Goal: Task Accomplishment & Management: Use online tool/utility

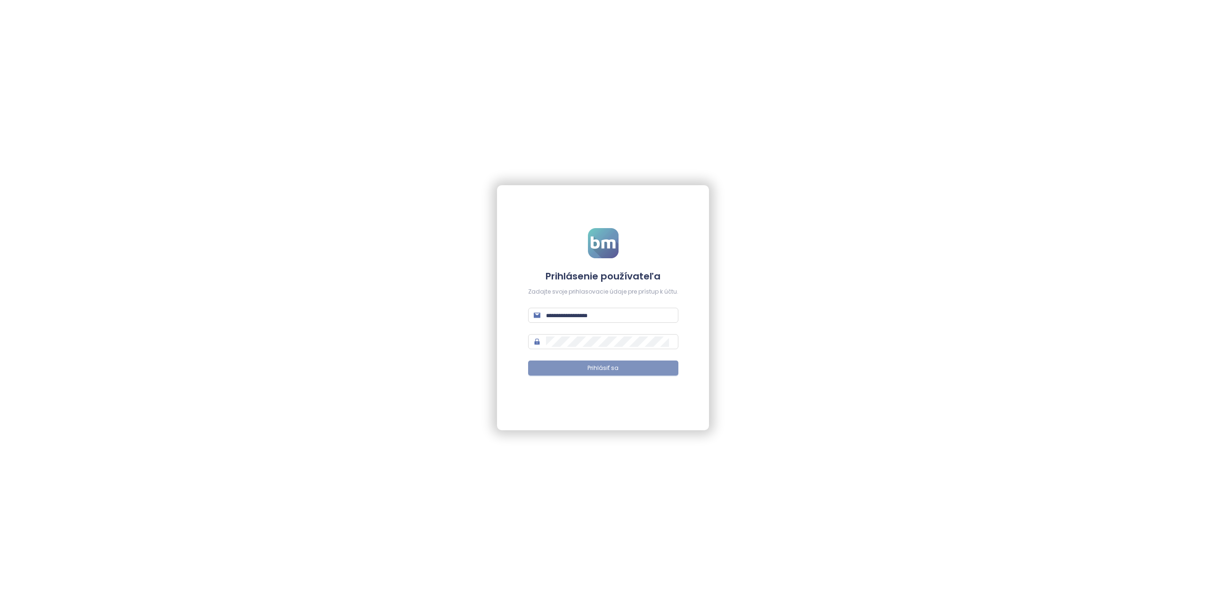
type input "**********"
click at [585, 365] on button "Prihlásiť sa" at bounding box center [603, 367] width 150 height 15
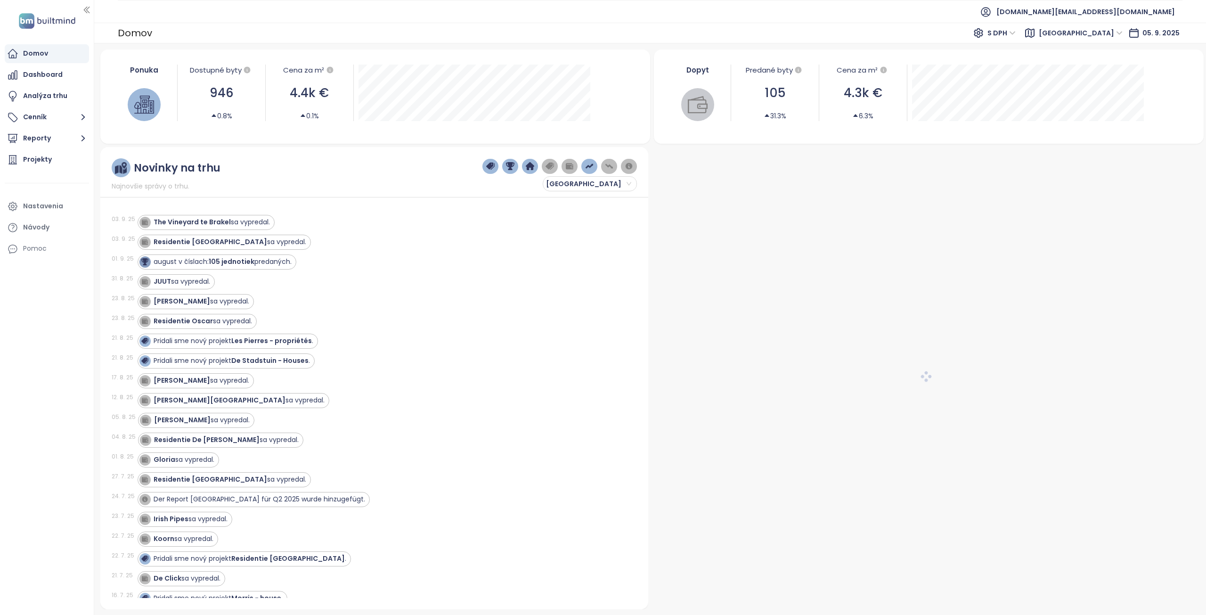
click at [1089, 37] on span "[GEOGRAPHIC_DATA]" at bounding box center [1080, 33] width 84 height 14
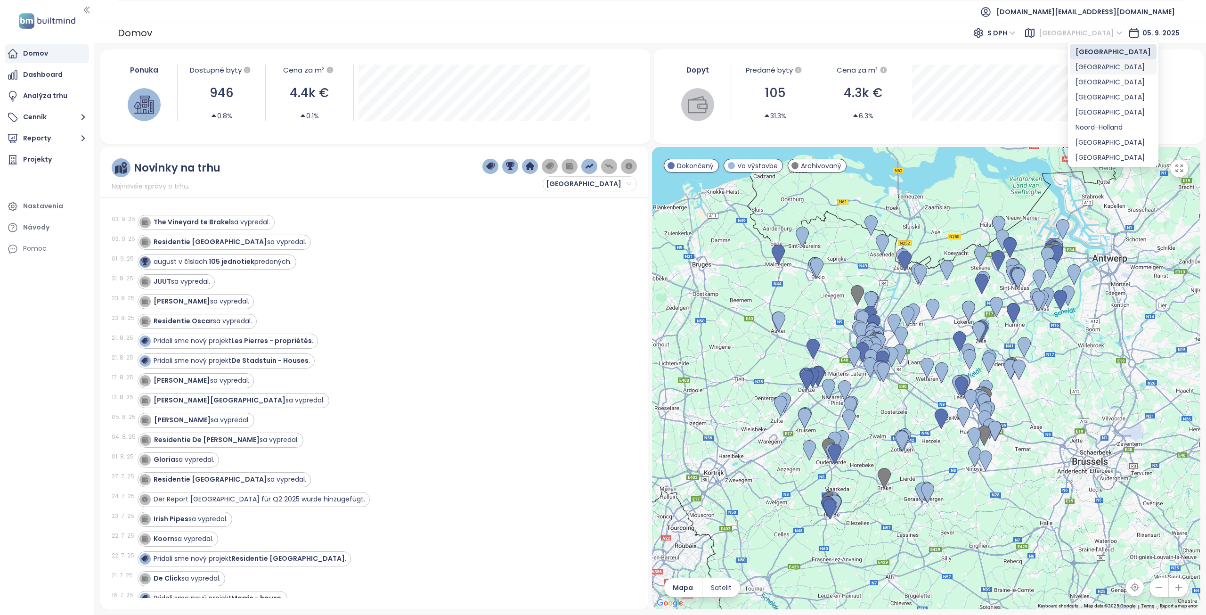
click at [1090, 64] on div "[GEOGRAPHIC_DATA]" at bounding box center [1112, 67] width 75 height 10
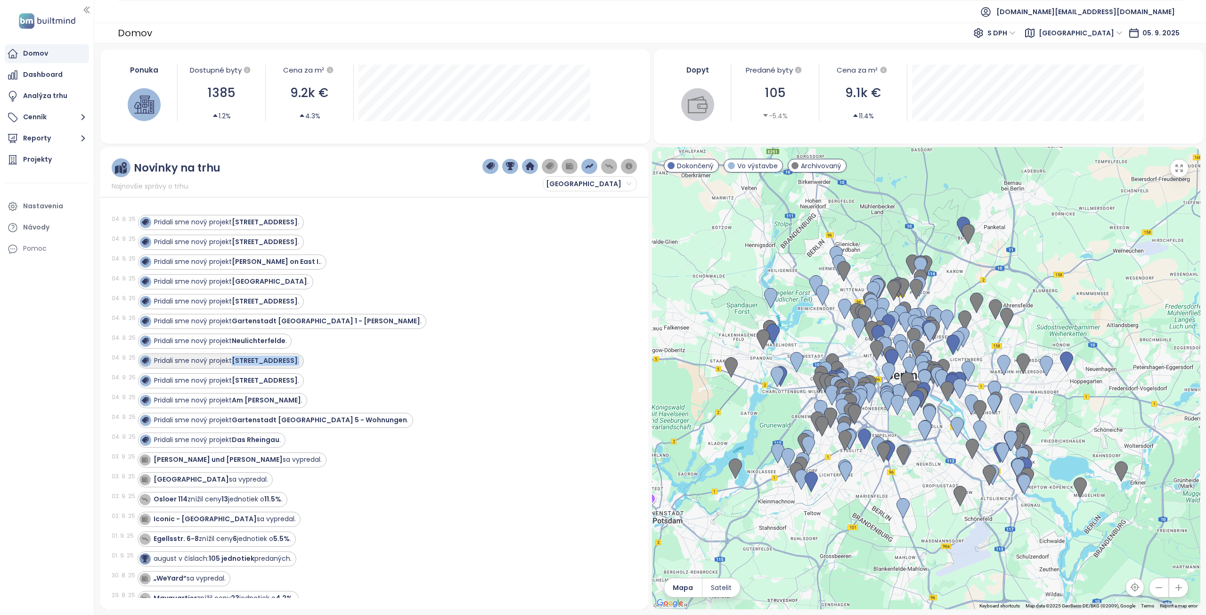
drag, startPoint x: 360, startPoint y: 360, endPoint x: 236, endPoint y: 360, distance: 123.9
click at [236, 360] on div "Pridali sme nový projekt [STREET_ADDRESS] ." at bounding box center [382, 360] width 488 height 15
copy div "[STREET_ADDRESS] ."
click at [36, 158] on div "Projekty" at bounding box center [37, 160] width 29 height 12
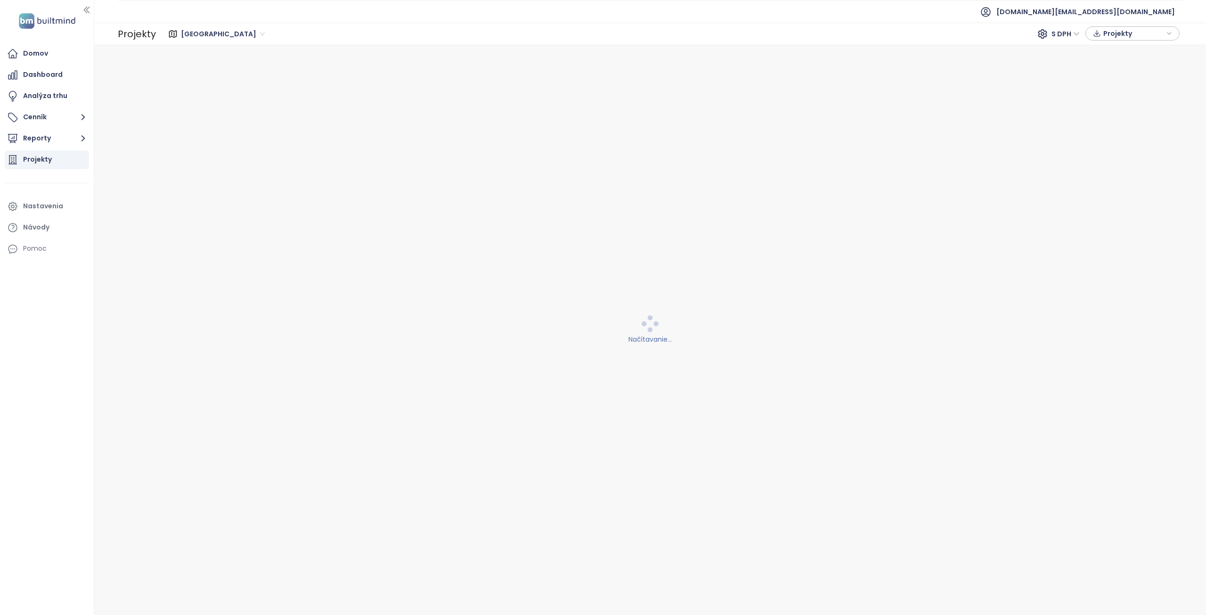
click at [214, 37] on span "[GEOGRAPHIC_DATA]" at bounding box center [223, 34] width 84 height 14
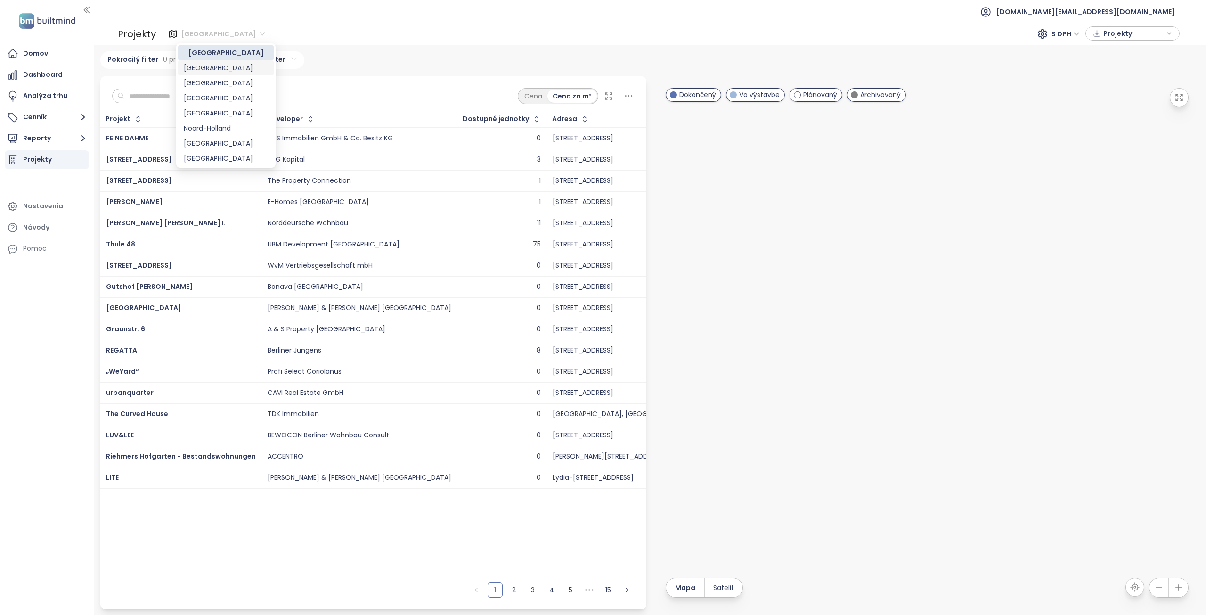
click at [206, 67] on div "[GEOGRAPHIC_DATA]" at bounding box center [226, 68] width 84 height 10
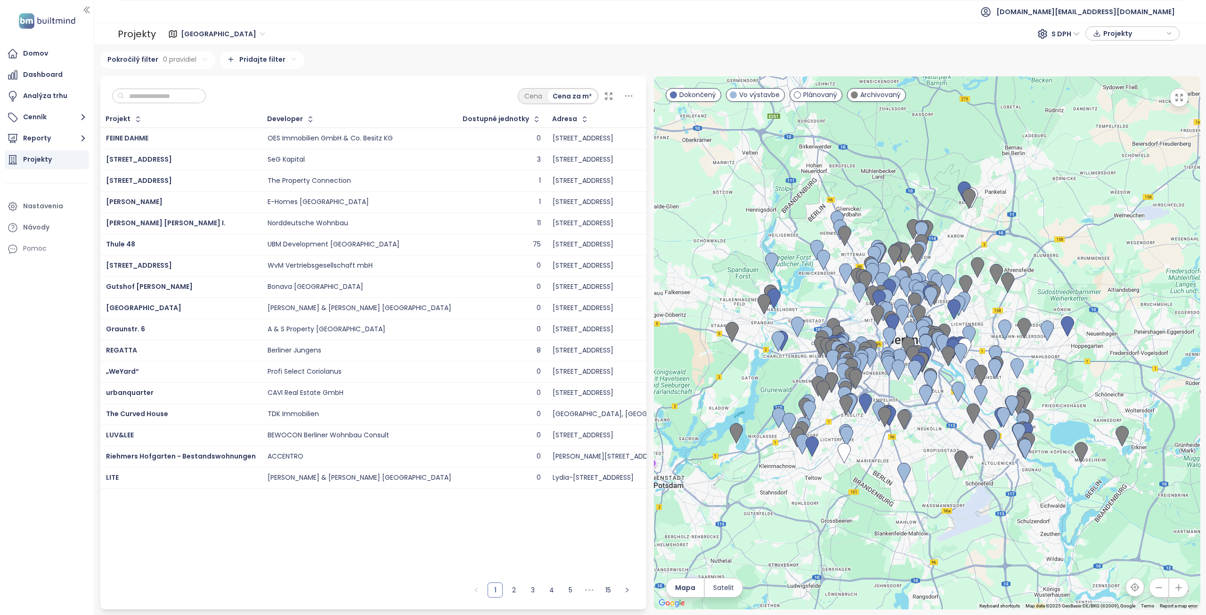
click at [169, 96] on input "text" at bounding box center [162, 96] width 76 height 14
paste input "**********"
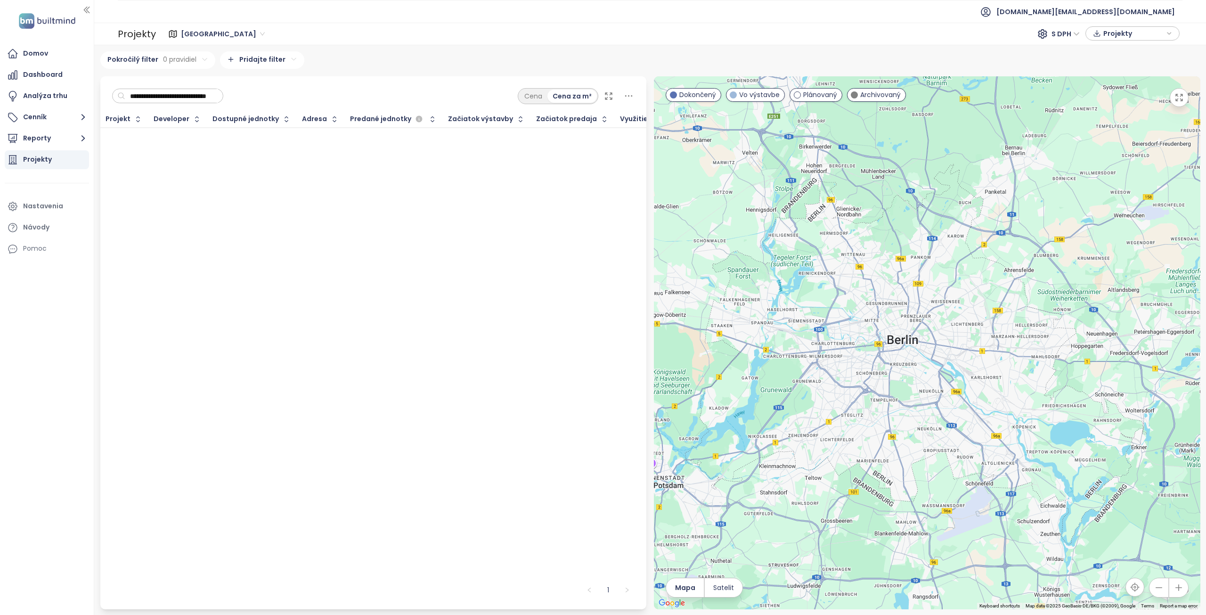
scroll to position [0, 22]
type input "**********"
click at [342, 226] on div "Projekt Developer Dostupné jednotky Adresa Predané jednotky Začiatok výstavby Z…" at bounding box center [373, 344] width 546 height 466
click at [42, 55] on div "Domov" at bounding box center [35, 54] width 25 height 12
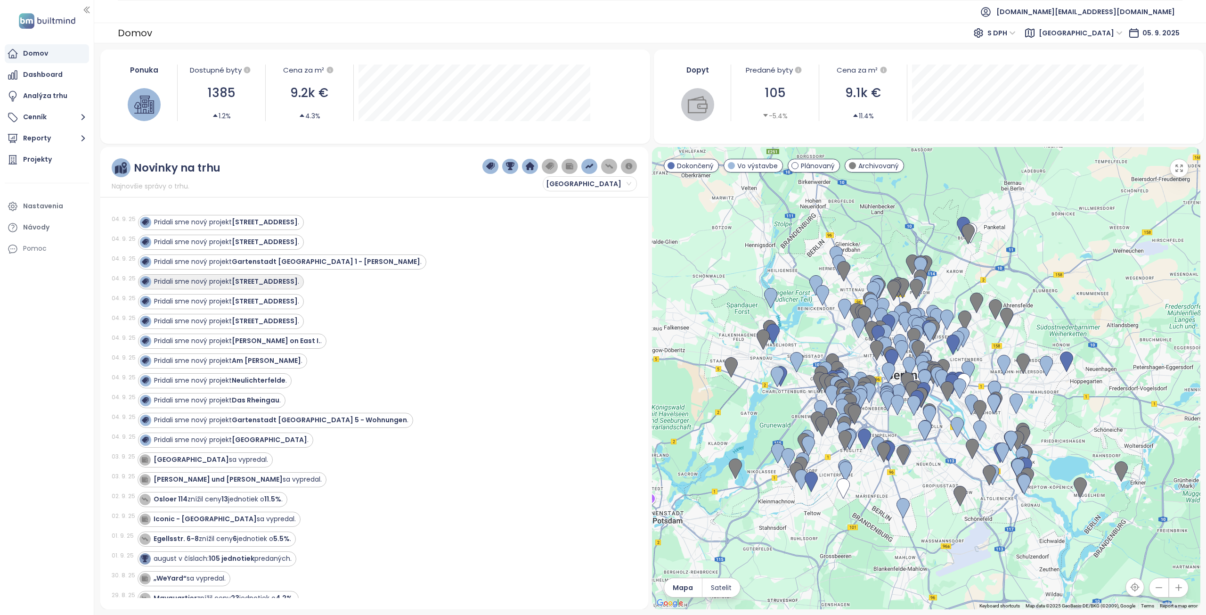
click at [281, 283] on strong "[STREET_ADDRESS]" at bounding box center [265, 280] width 66 height 9
click at [298, 281] on strong "[STREET_ADDRESS]" at bounding box center [265, 280] width 66 height 9
click at [21, 156] on div "Projekty" at bounding box center [47, 159] width 84 height 19
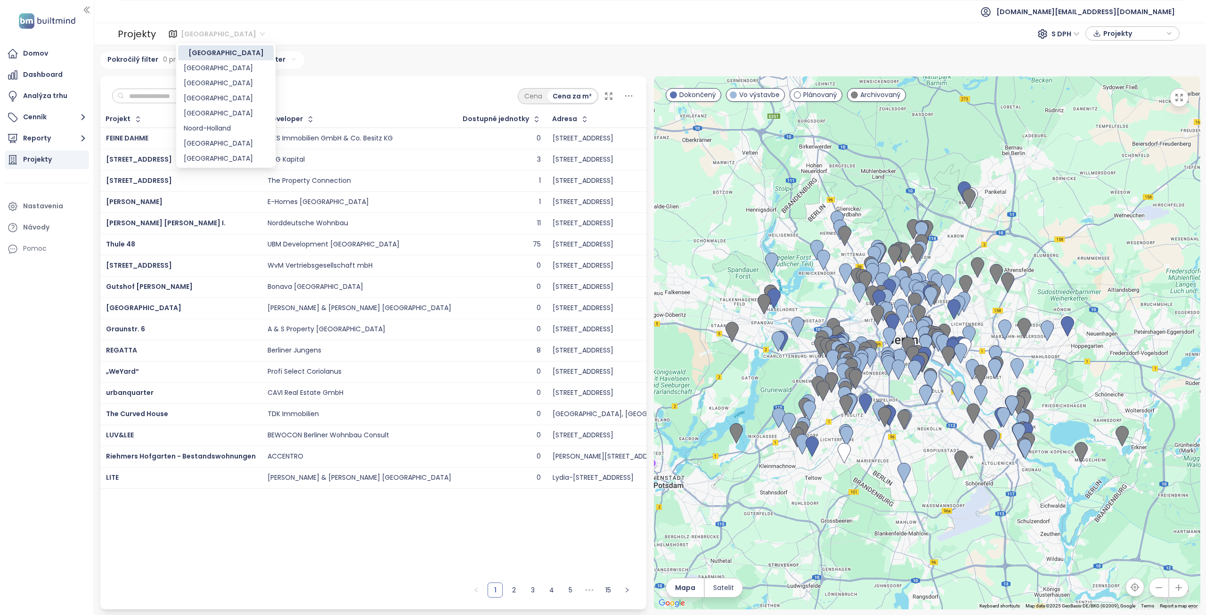
click at [203, 35] on span "[GEOGRAPHIC_DATA]" at bounding box center [223, 34] width 84 height 14
click at [210, 73] on div "[GEOGRAPHIC_DATA]" at bounding box center [226, 67] width 96 height 15
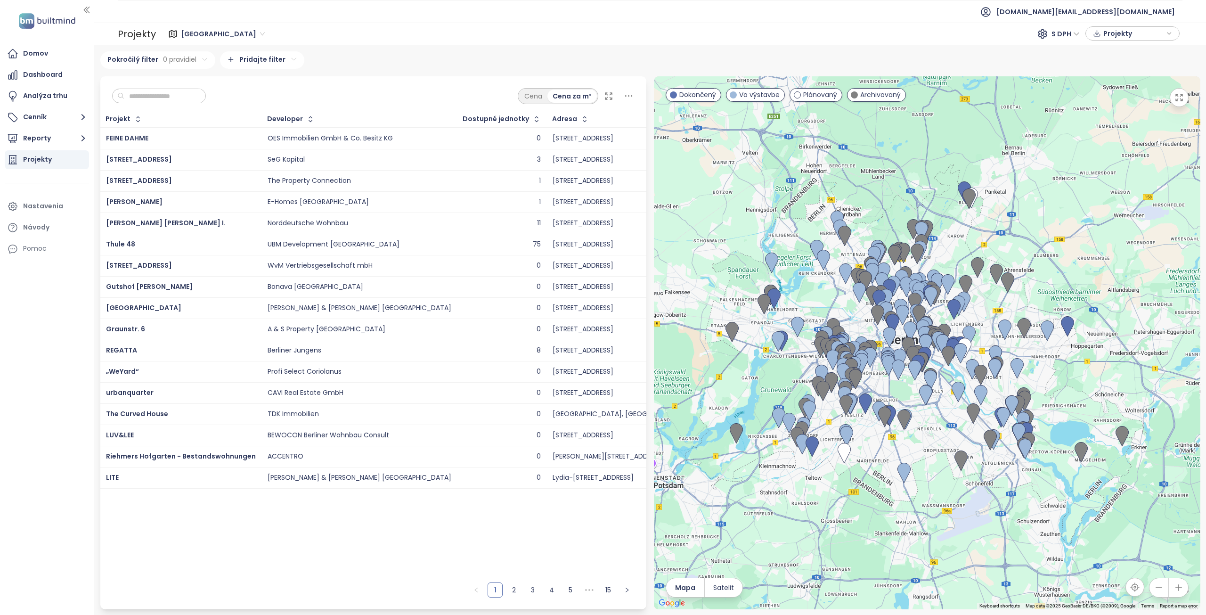
click at [182, 97] on input "text" at bounding box center [162, 96] width 76 height 14
paste input "**********"
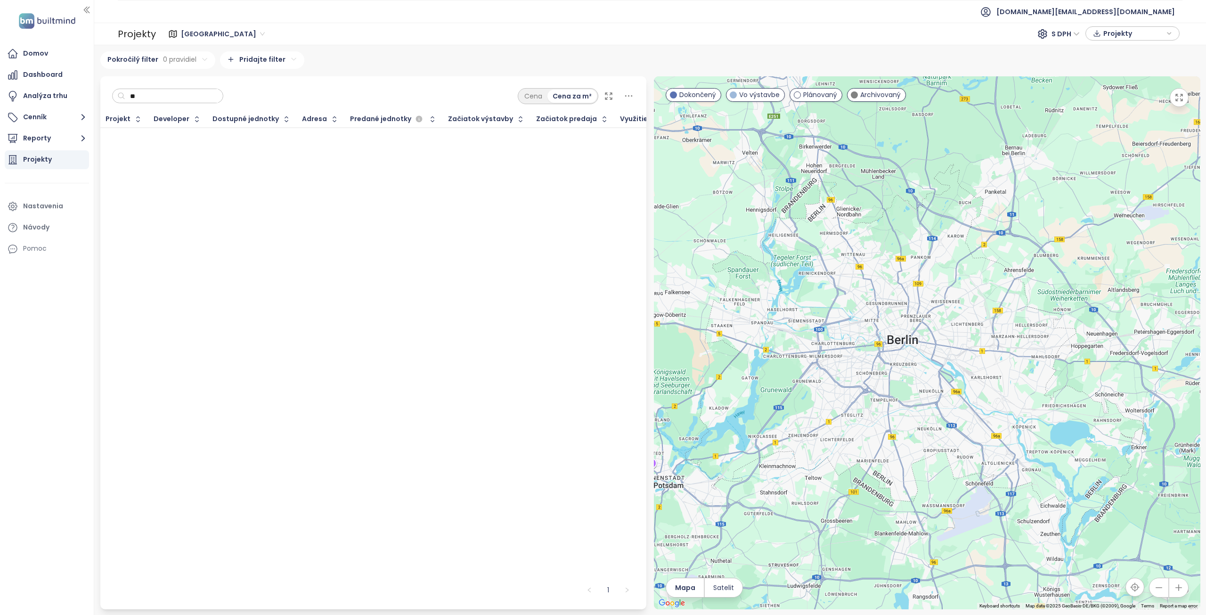
type input "*"
